Goal: Information Seeking & Learning: Learn about a topic

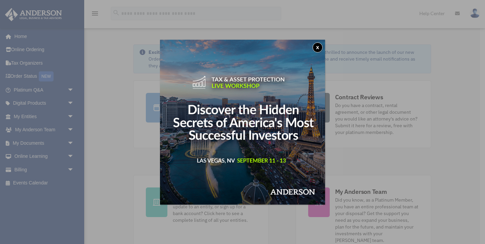
click at [316, 46] on button "x" at bounding box center [317, 47] width 10 height 10
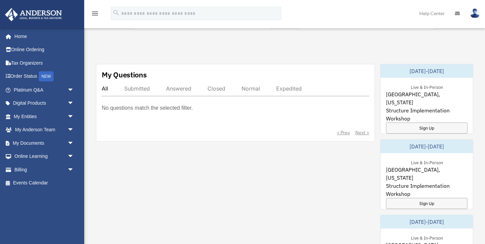
scroll to position [227, 0]
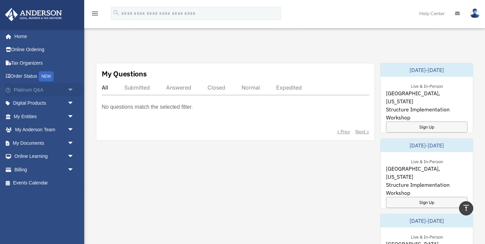
click at [51, 89] on link "Platinum Q&A arrow_drop_down" at bounding box center [44, 89] width 79 height 13
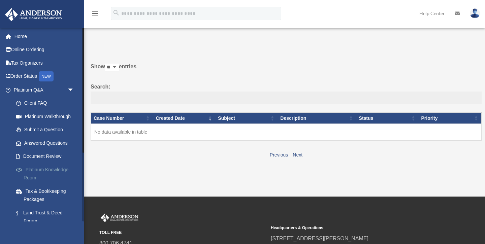
click at [57, 168] on link "Platinum Knowledge Room" at bounding box center [46, 174] width 75 height 22
click at [55, 187] on link "Tax & Bookkeeping Packages" at bounding box center [46, 195] width 75 height 22
click at [29, 65] on link "Tax Organizers" at bounding box center [44, 62] width 79 height 13
